Goal: Transaction & Acquisition: Purchase product/service

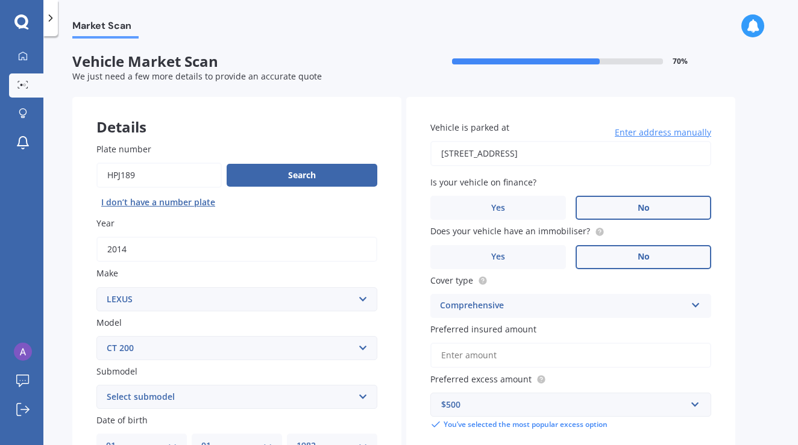
select select "LEXUS"
select select "CT 200"
select select "01"
select select "1982"
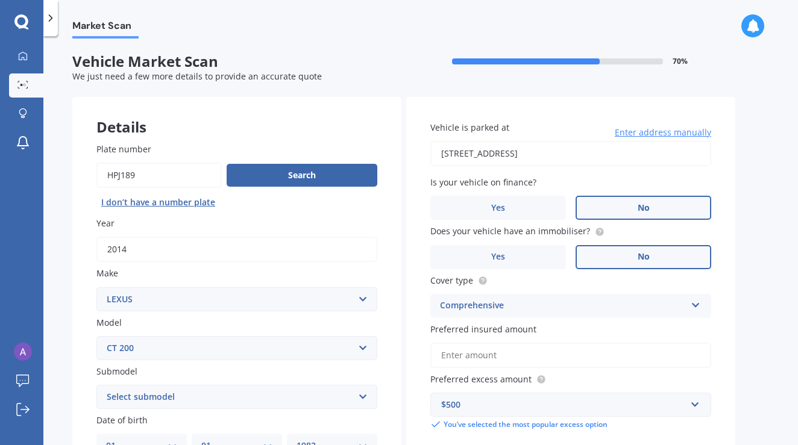
scroll to position [186, 0]
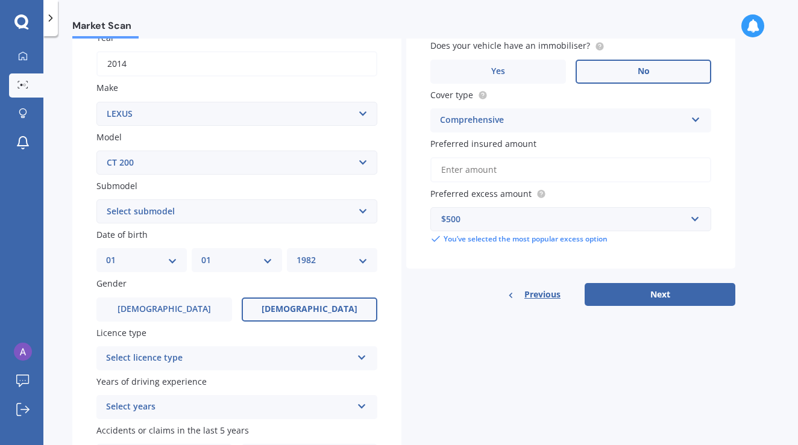
click at [337, 314] on label "[DEMOGRAPHIC_DATA]" at bounding box center [310, 310] width 136 height 24
click at [0, 0] on input "[DEMOGRAPHIC_DATA]" at bounding box center [0, 0] width 0 height 0
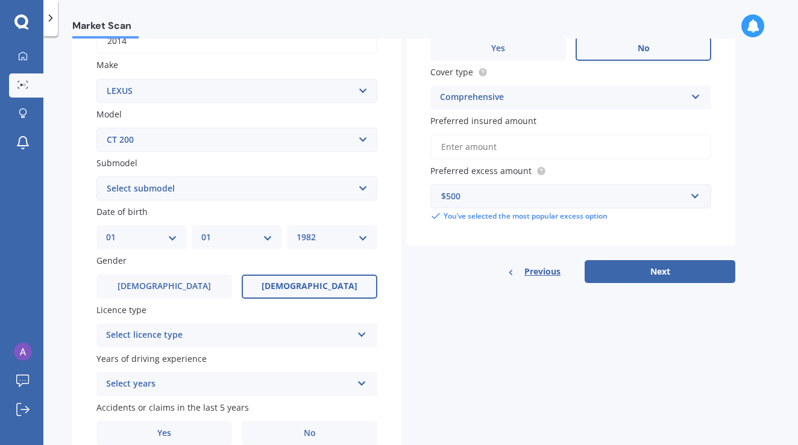
scroll to position [258, 0]
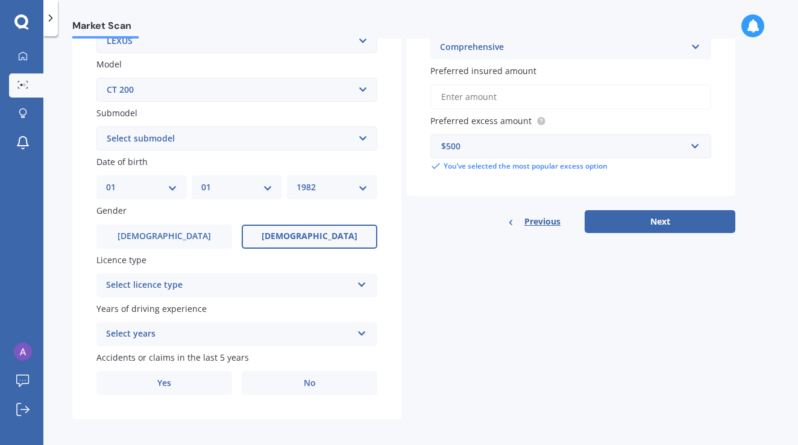
click at [167, 273] on div "Select licence type NZ Full NZ Restricted NZ Learners [GEOGRAPHIC_DATA] [GEOGRA…" at bounding box center [236, 285] width 281 height 24
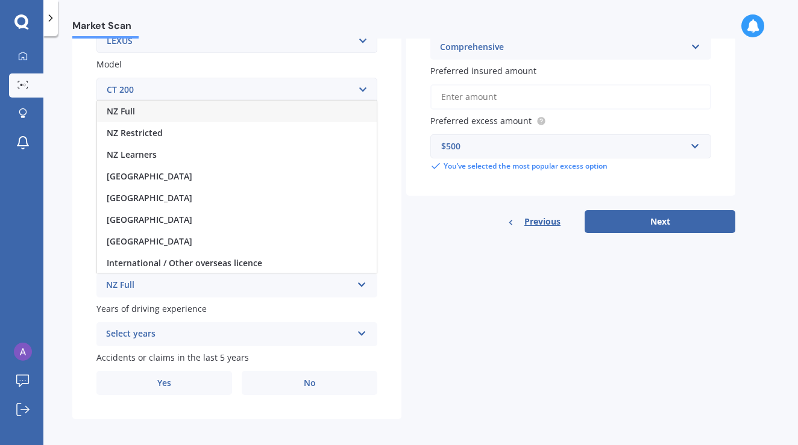
click at [166, 114] on div "NZ Full" at bounding box center [237, 112] width 280 height 22
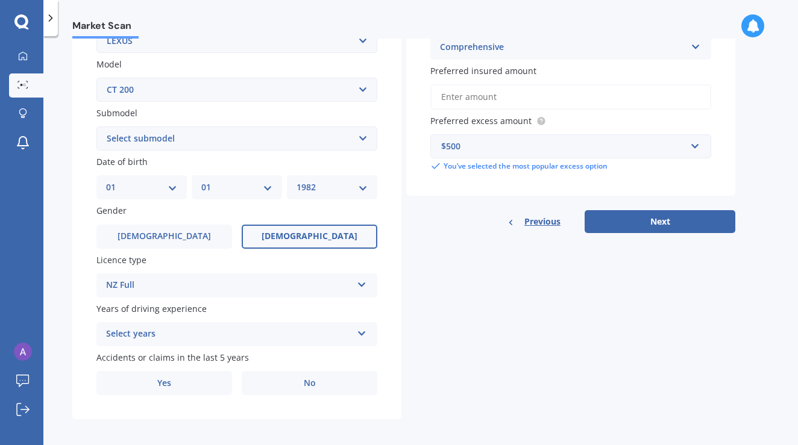
click at [183, 334] on div "Select years" at bounding box center [229, 334] width 246 height 14
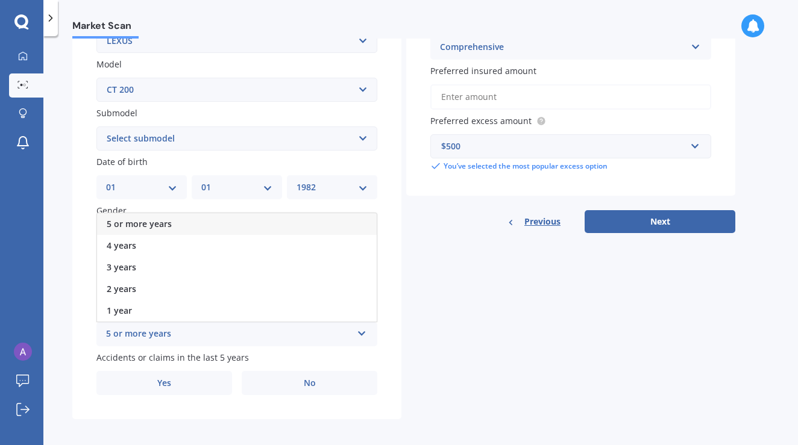
click at [150, 221] on span "5 or more years" at bounding box center [139, 223] width 65 height 11
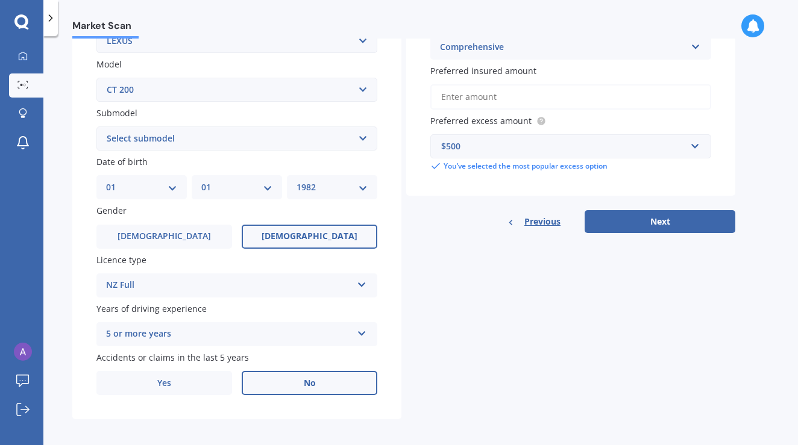
click at [284, 378] on label "No" at bounding box center [310, 383] width 136 height 24
click at [0, 0] on input "No" at bounding box center [0, 0] width 0 height 0
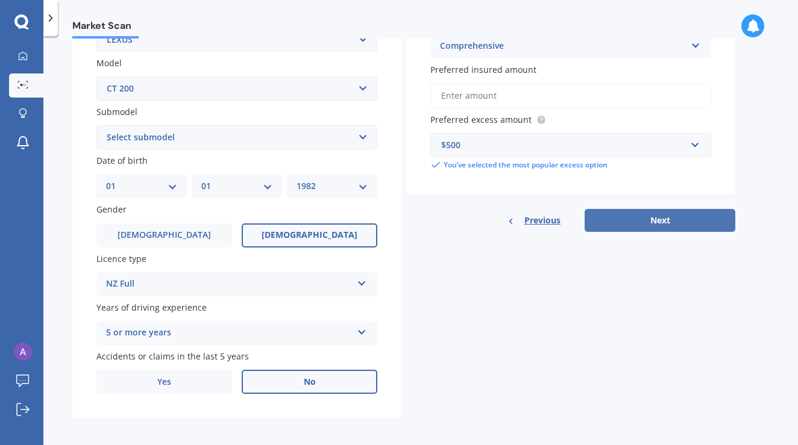
click at [658, 216] on button "Next" at bounding box center [659, 220] width 151 height 23
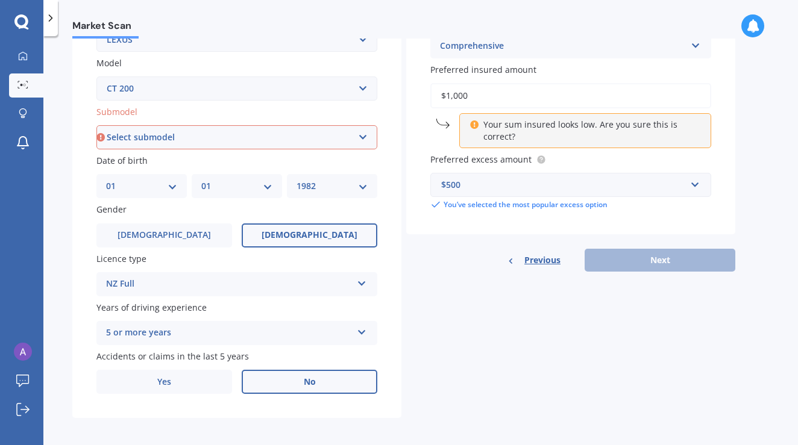
click at [480, 95] on input "$1,000" at bounding box center [570, 95] width 281 height 25
drag, startPoint x: 422, startPoint y: 86, endPoint x: 378, endPoint y: 84, distance: 44.6
click at [378, 84] on div "Details Plate number Search I don’t have a number plate Year [DATE] Make Select…" at bounding box center [403, 127] width 663 height 581
type input "$15,000"
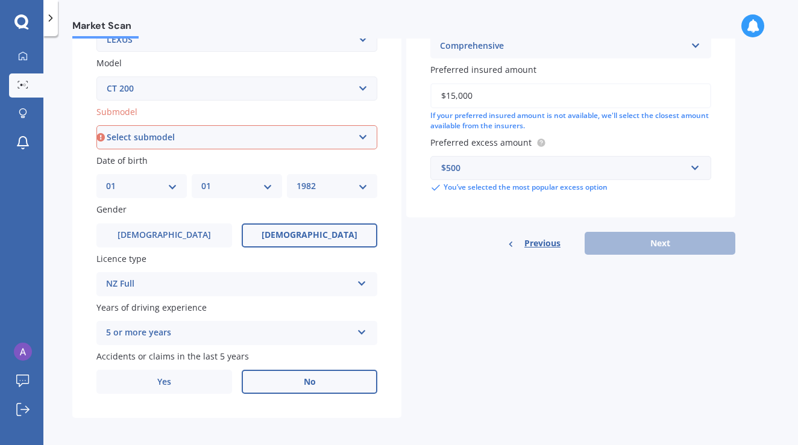
click at [484, 257] on div "Details Plate number Search I don’t have a number plate Year [DATE] Make Select…" at bounding box center [403, 127] width 663 height 581
click at [678, 236] on div "Previous Next" at bounding box center [570, 243] width 329 height 23
select select "H"
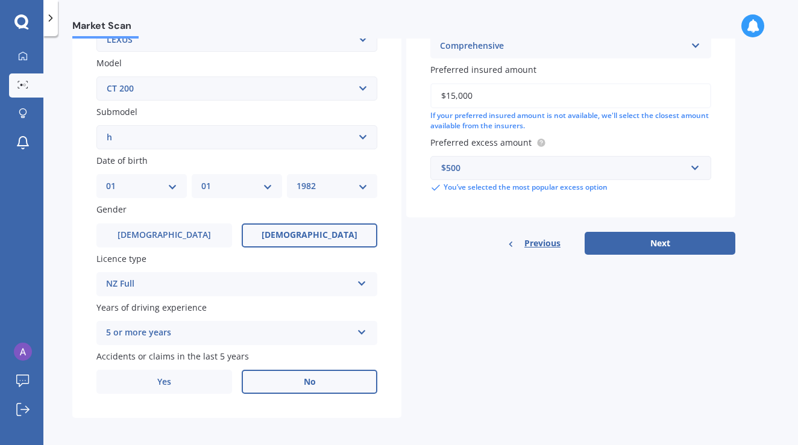
click at [499, 293] on div "Details Plate number Search I don’t have a number plate Year [DATE] Make Select…" at bounding box center [403, 127] width 663 height 581
click at [642, 249] on button "Next" at bounding box center [659, 243] width 151 height 23
select select "01"
select select "1982"
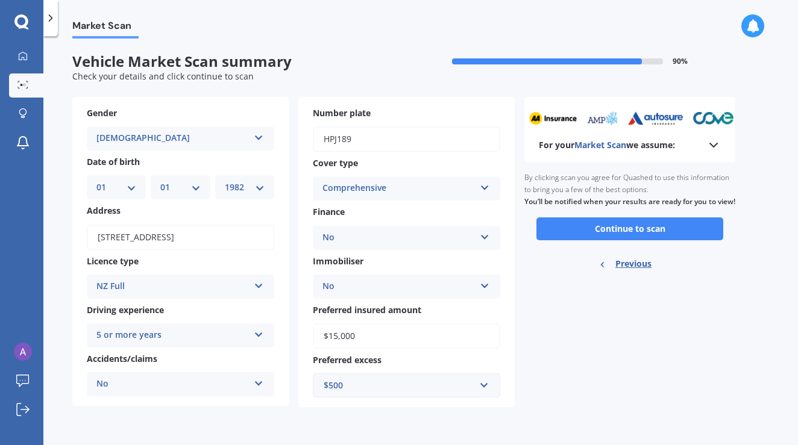
scroll to position [0, 0]
click at [642, 238] on button "Continue to scan" at bounding box center [629, 228] width 187 height 23
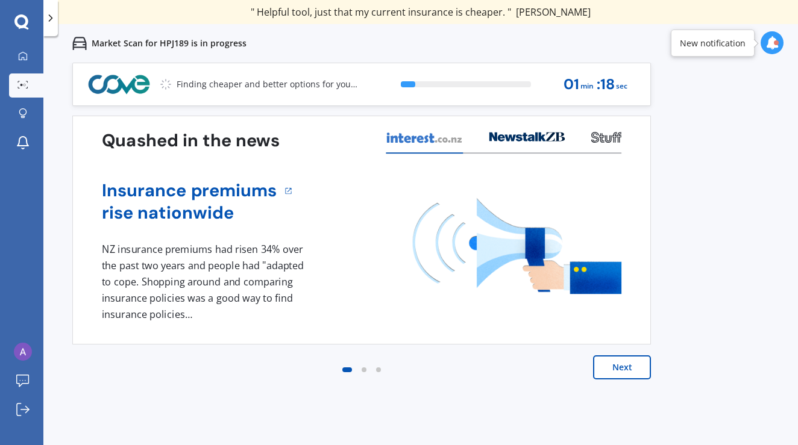
click at [630, 364] on button "Next" at bounding box center [622, 367] width 58 height 24
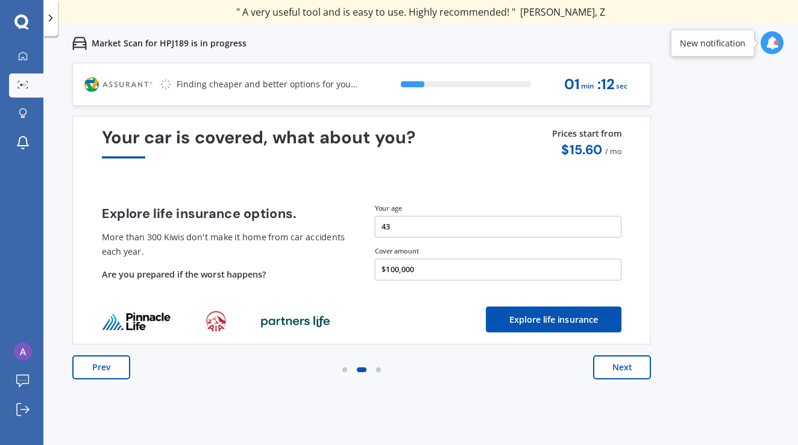
click at [621, 365] on button "Next" at bounding box center [622, 367] width 58 height 24
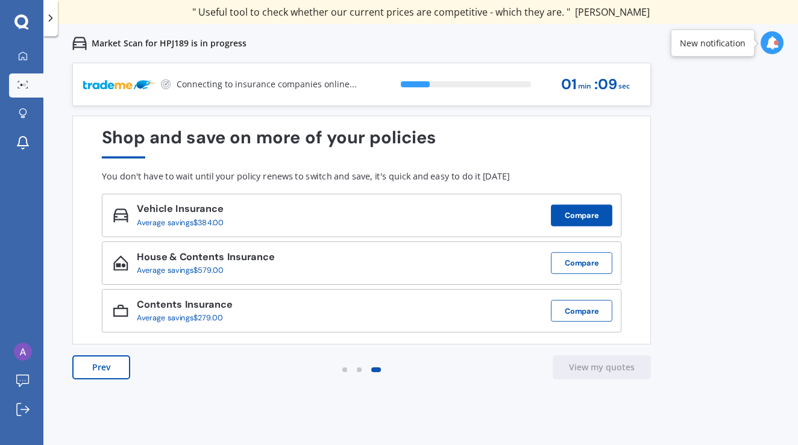
click at [577, 211] on button "Compare" at bounding box center [581, 216] width 61 height 22
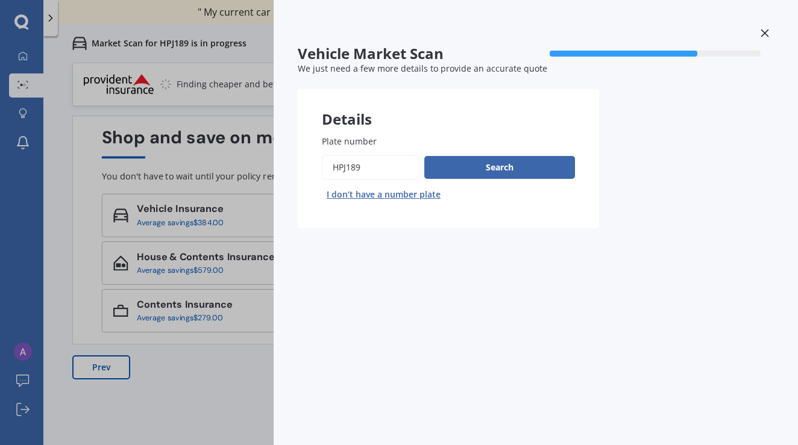
click at [766, 27] on div at bounding box center [764, 34] width 18 height 21
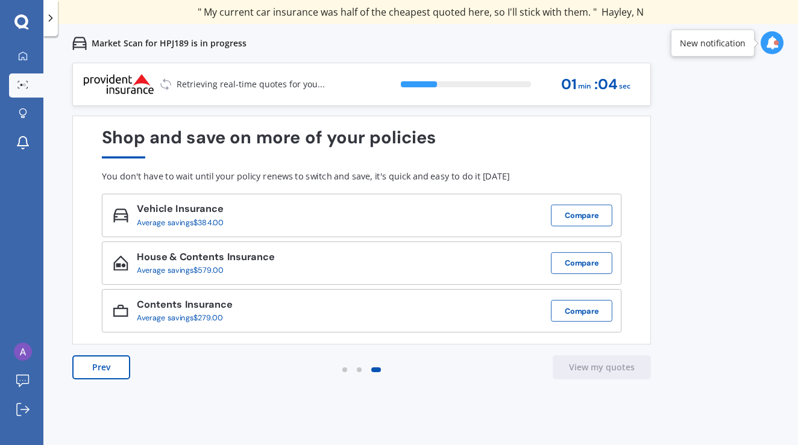
click at [766, 34] on div at bounding box center [771, 42] width 23 height 23
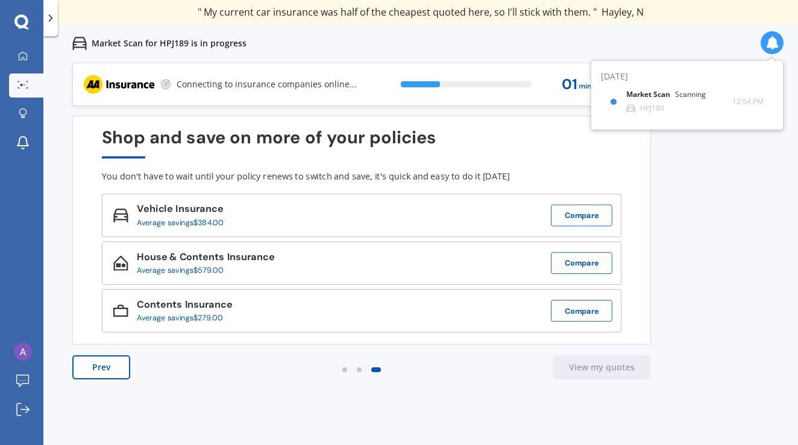
click at [686, 358] on div "Previous 60,000+ Kiwis have signed up to shop and save on insurance with us " H…" at bounding box center [420, 285] width 754 height 445
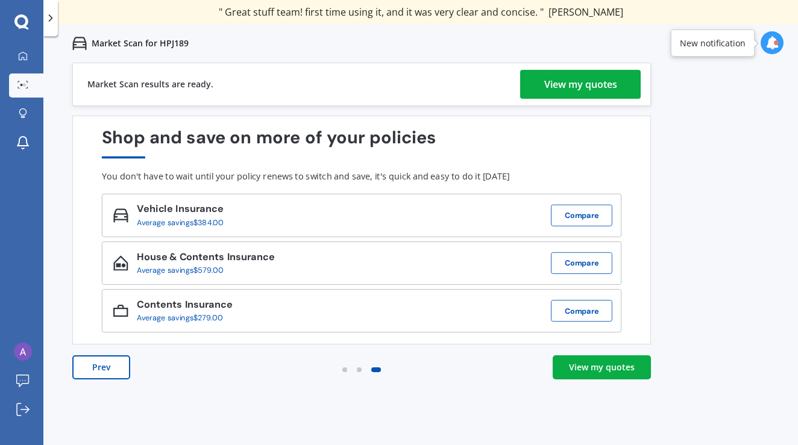
click at [592, 90] on div "View my quotes" at bounding box center [580, 84] width 73 height 29
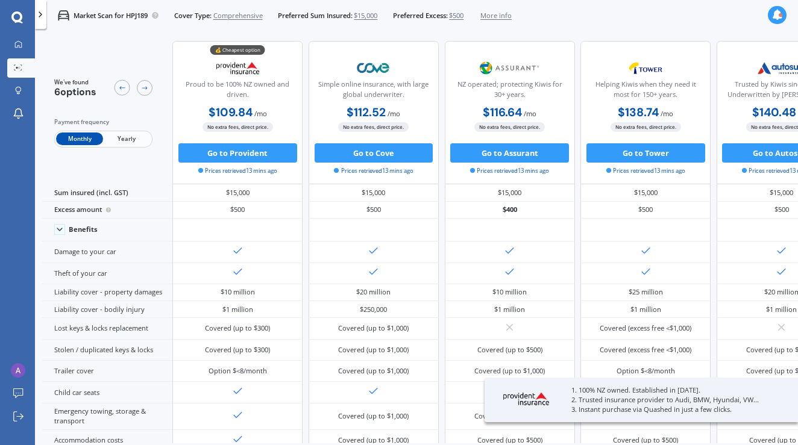
click at [137, 145] on span "Yearly" at bounding box center [126, 139] width 47 height 13
